Goal: Find specific page/section: Find specific page/section

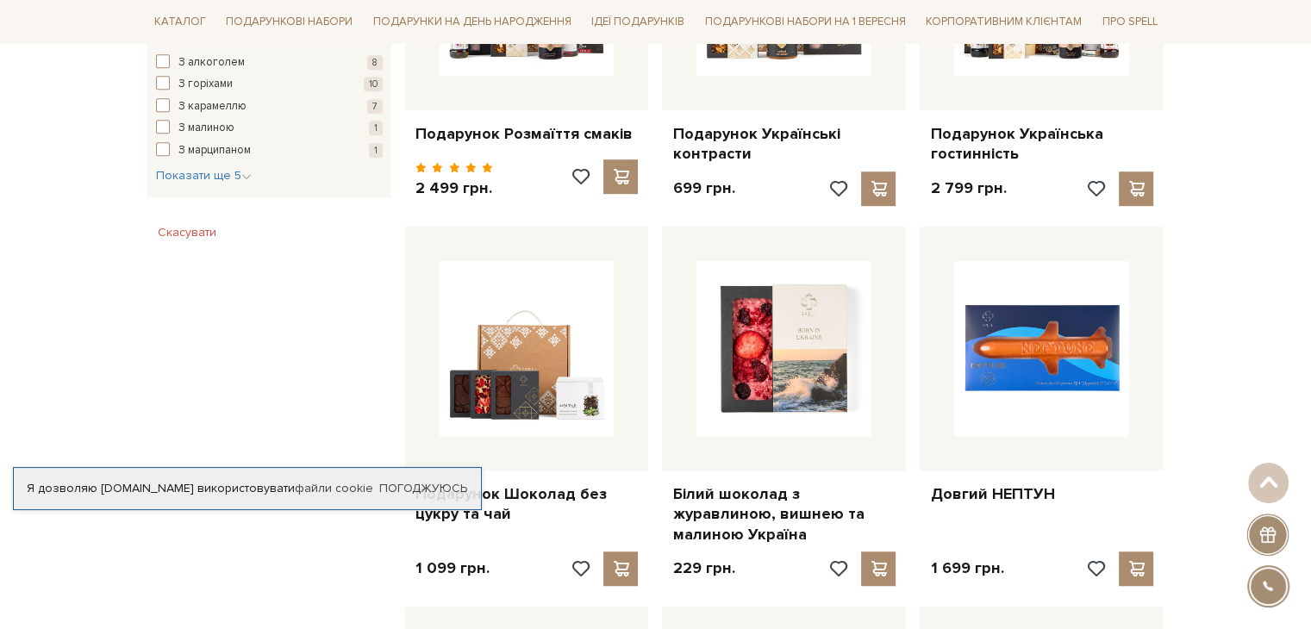
scroll to position [1207, 0]
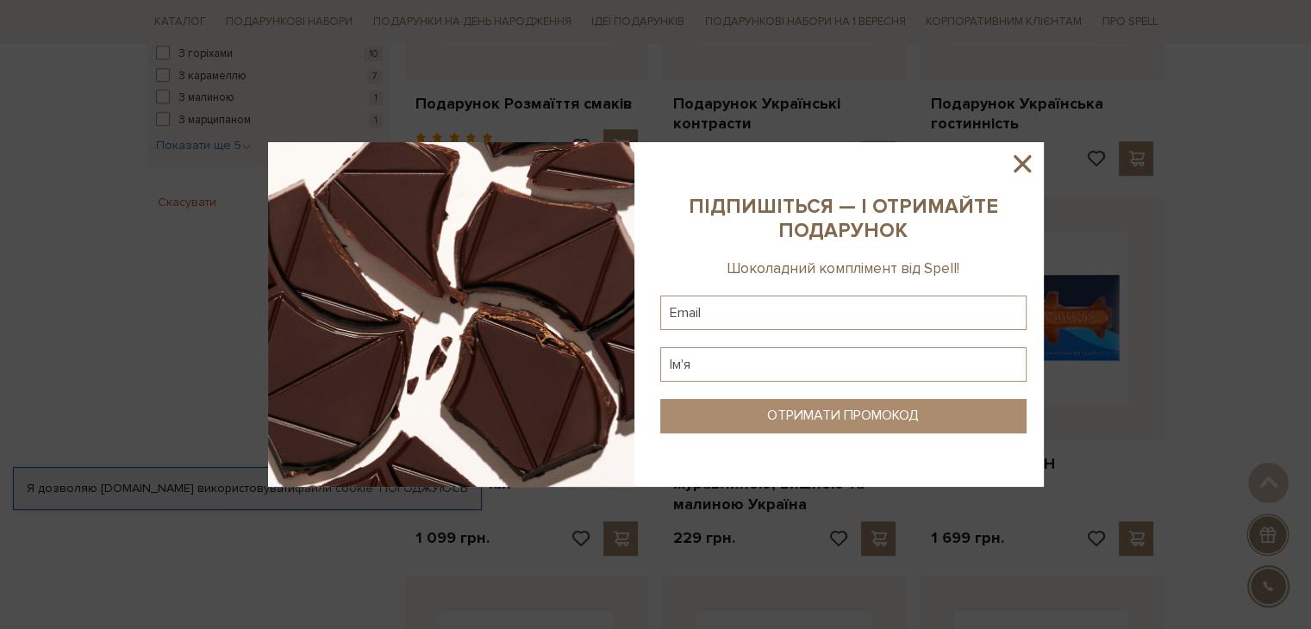
drag, startPoint x: 527, startPoint y: 365, endPoint x: 1176, endPoint y: 349, distance: 649.2
click at [1176, 349] on div at bounding box center [655, 314] width 1311 height 629
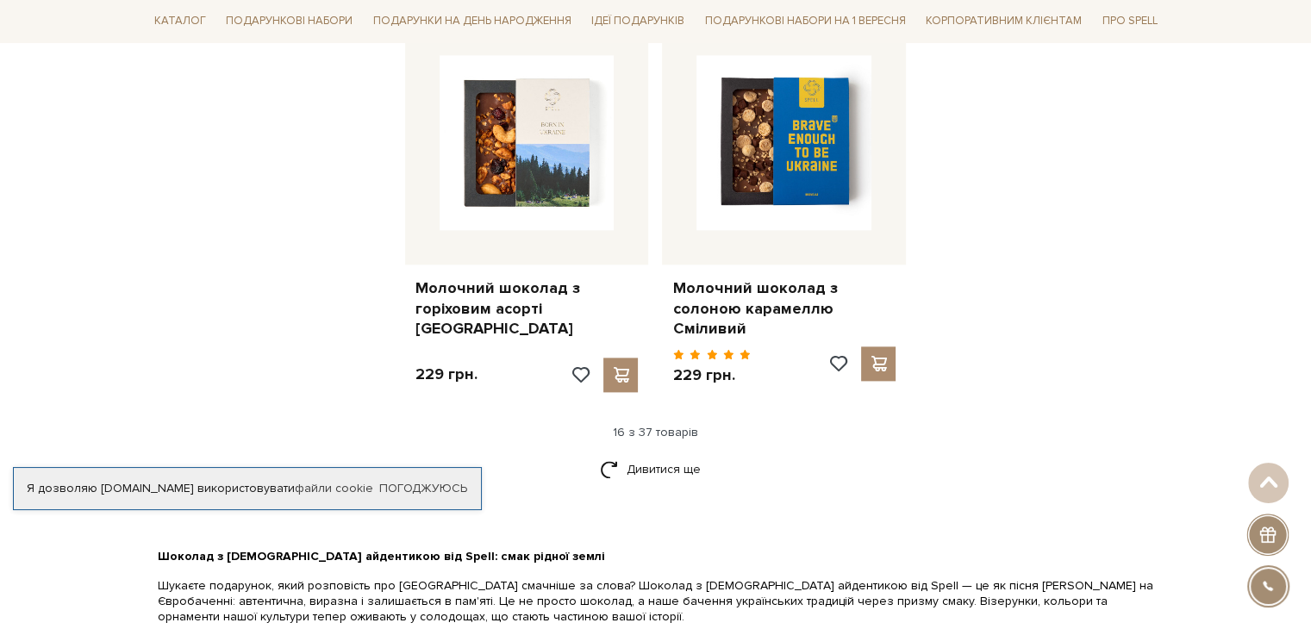
scroll to position [2241, 0]
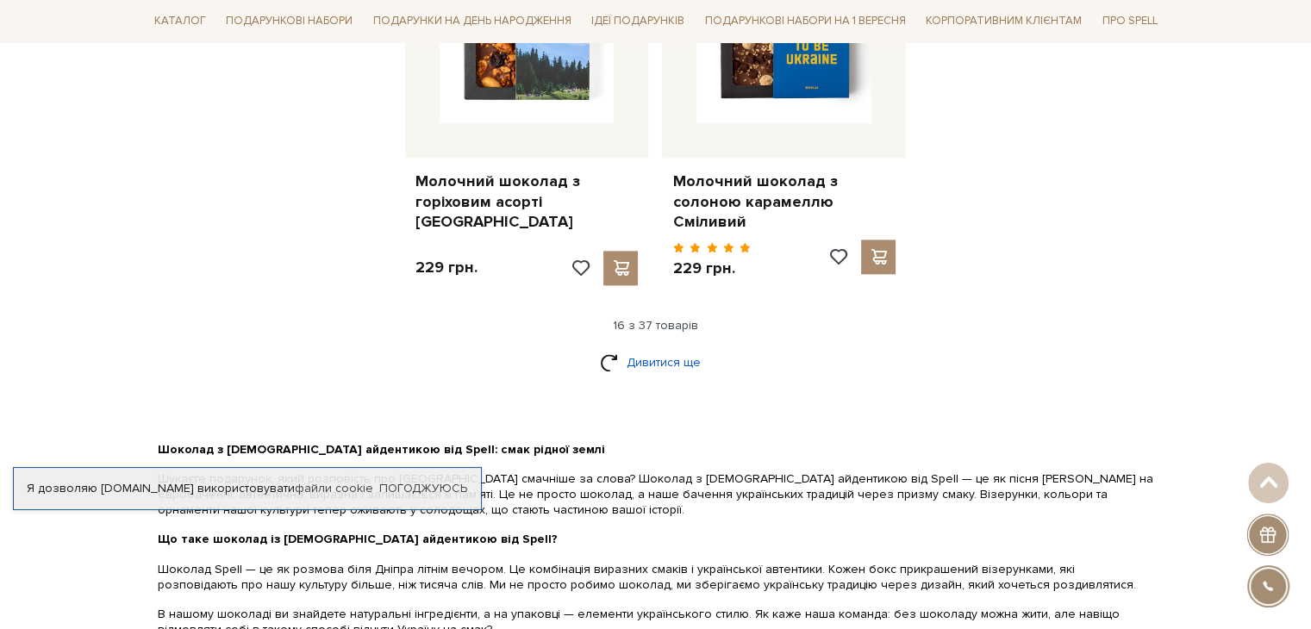
click at [667, 349] on link "Дивитися ще" at bounding box center [656, 362] width 112 height 30
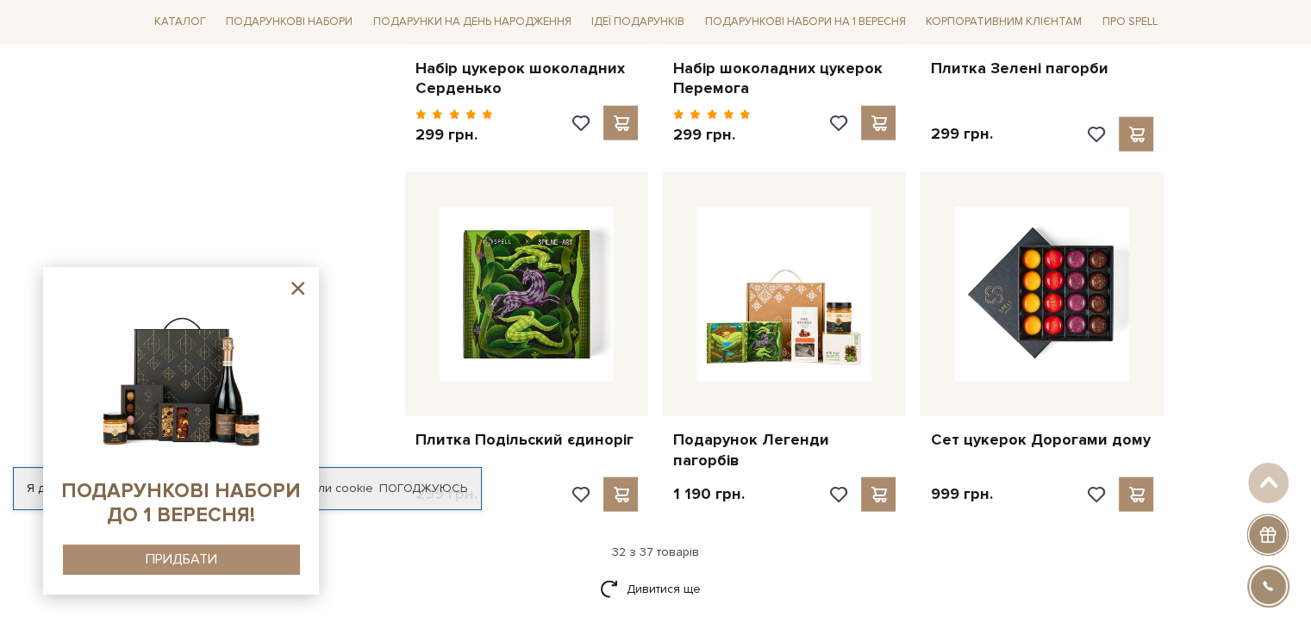
scroll to position [3964, 0]
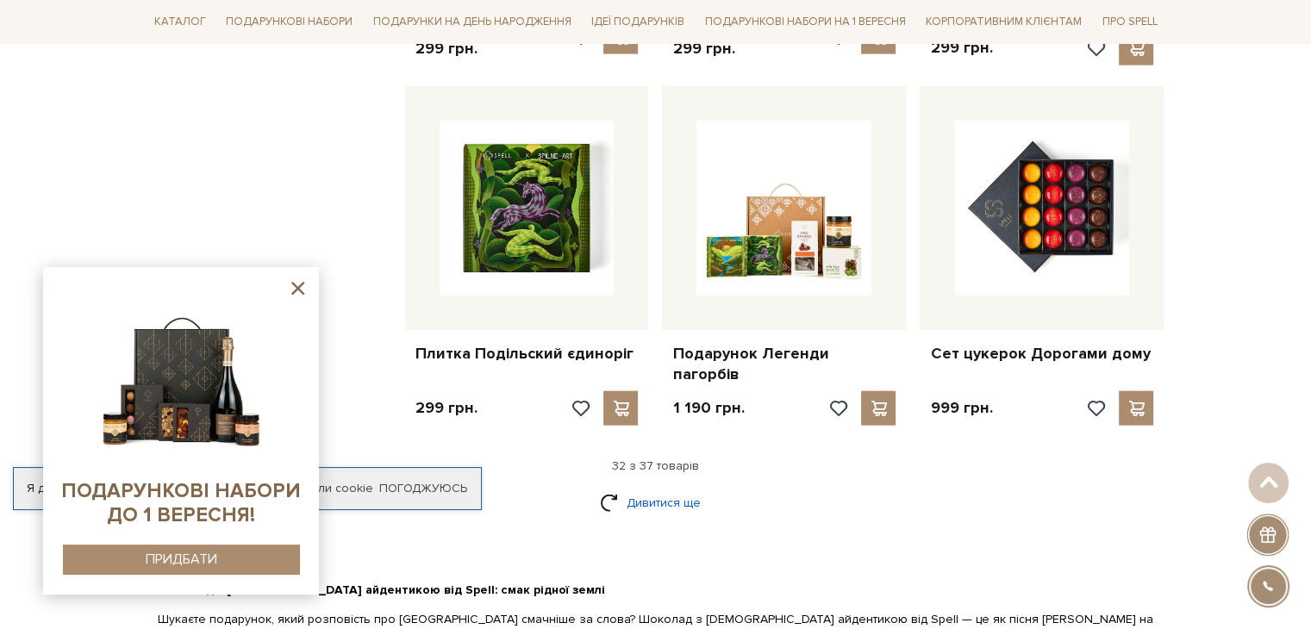
click at [683, 488] on link "Дивитися ще" at bounding box center [656, 503] width 112 height 30
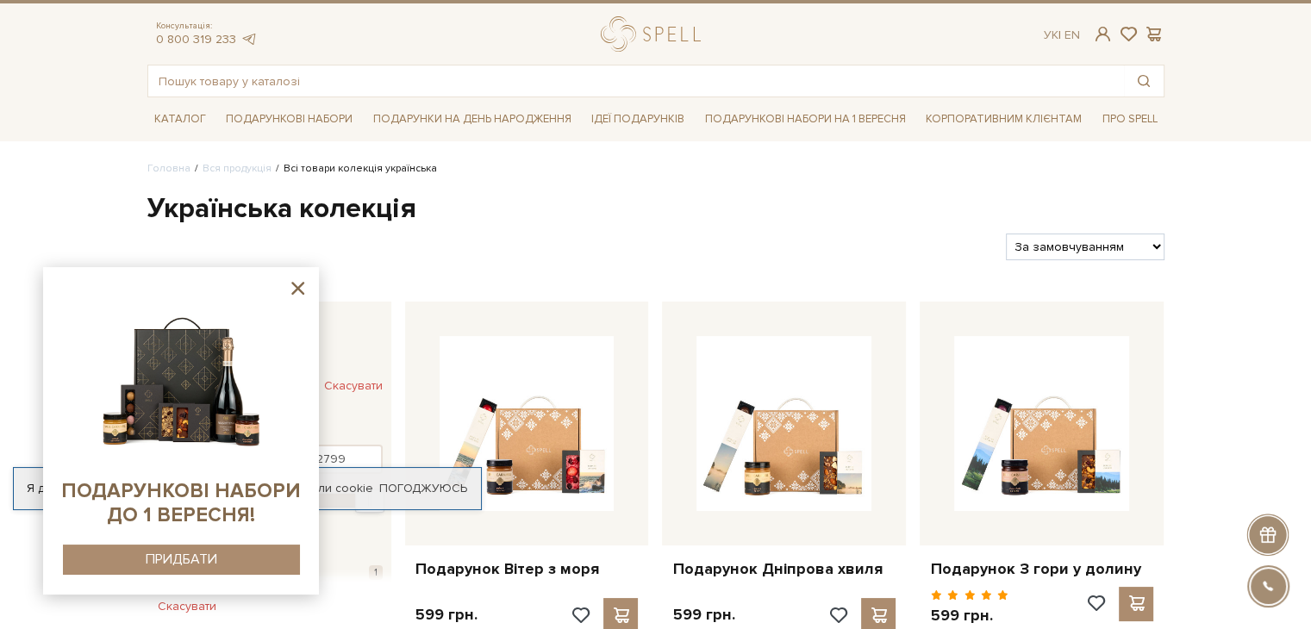
scroll to position [0, 0]
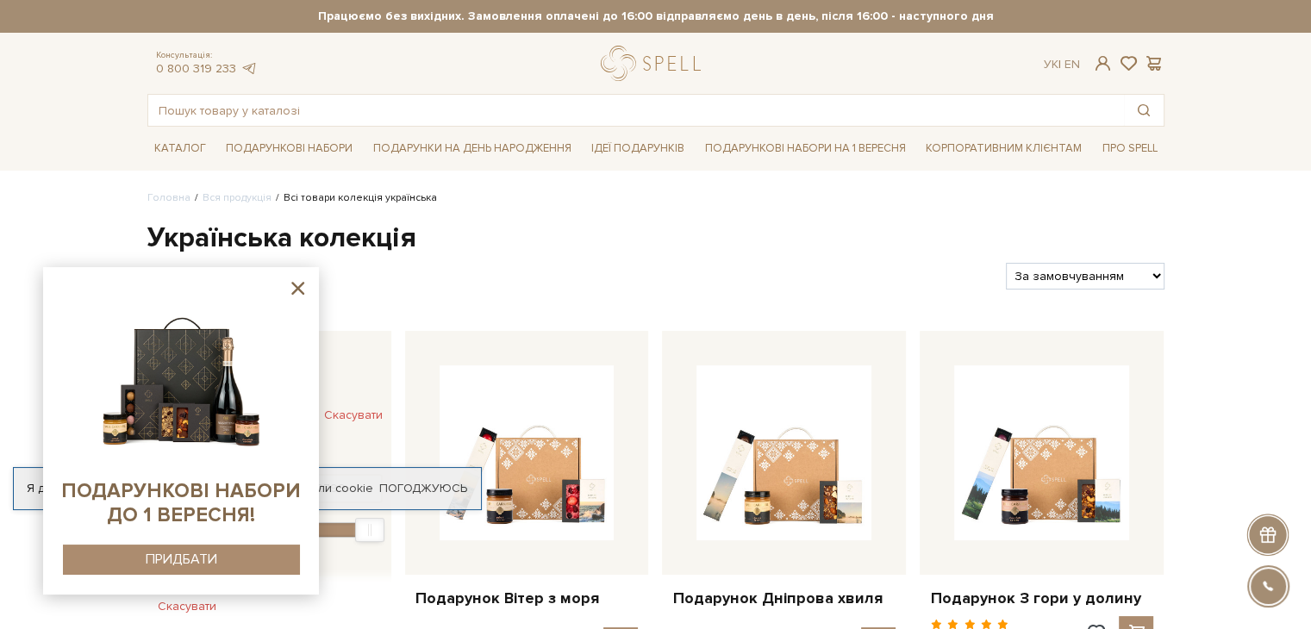
click at [293, 290] on icon at bounding box center [297, 288] width 13 height 13
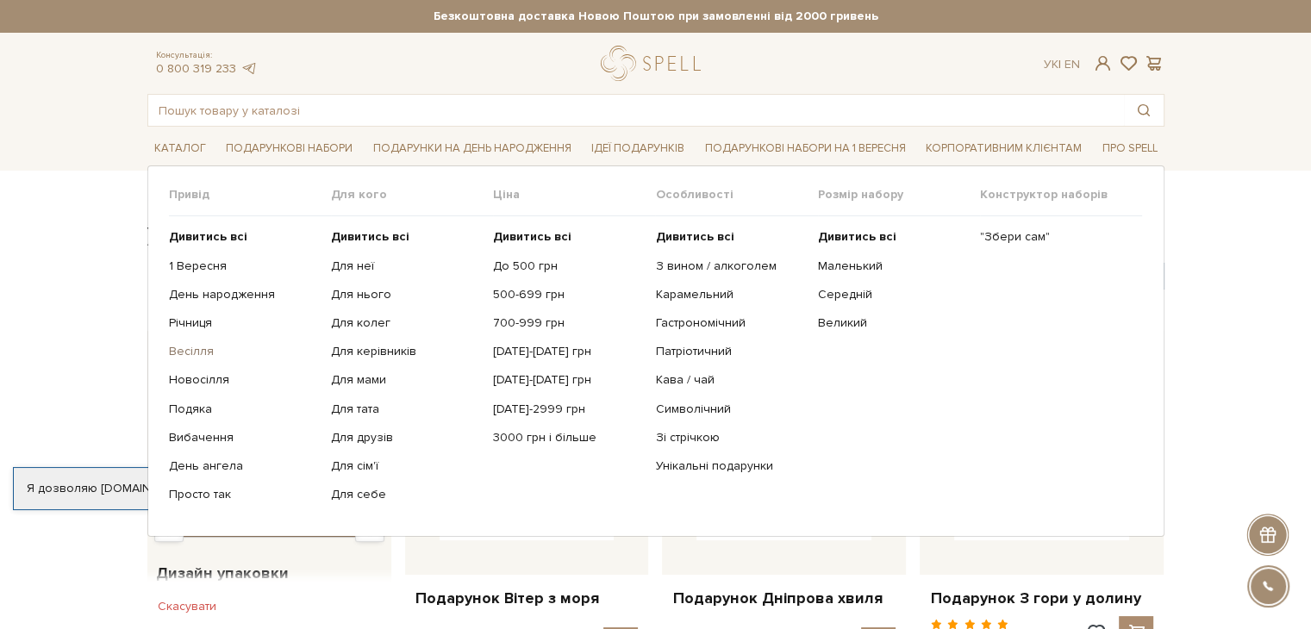
click at [196, 352] on link "Весілля" at bounding box center [243, 352] width 149 height 16
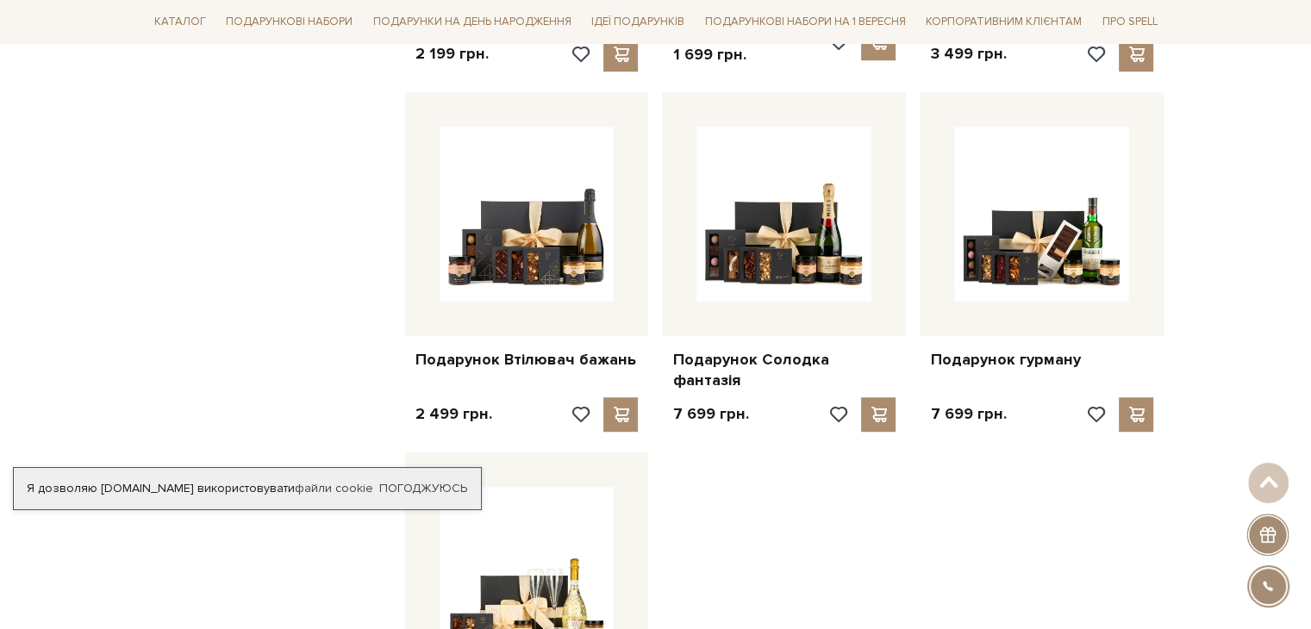
scroll to position [1379, 0]
